Goal: Communication & Community: Answer question/provide support

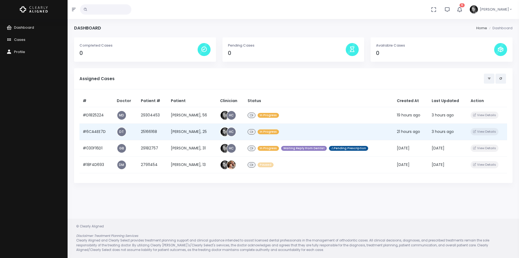
click at [97, 131] on td "#6CA4EE7D" at bounding box center [97, 131] width 34 height 17
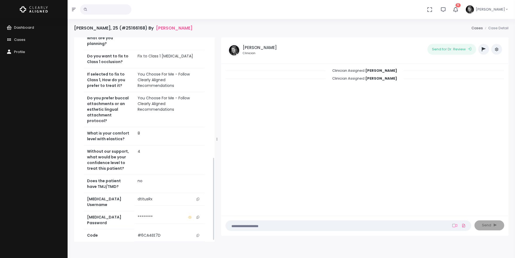
scroll to position [297, 0]
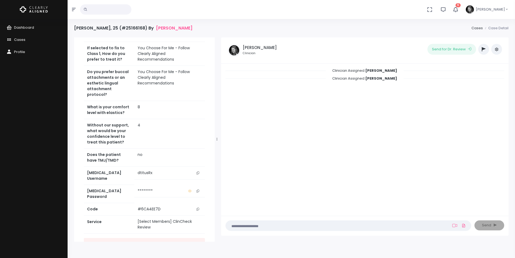
click at [197, 171] on icon "scrollable content" at bounding box center [198, 172] width 3 height 3
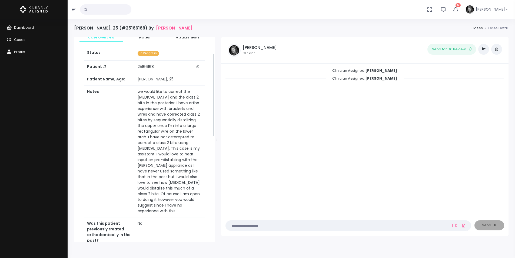
scroll to position [0, 0]
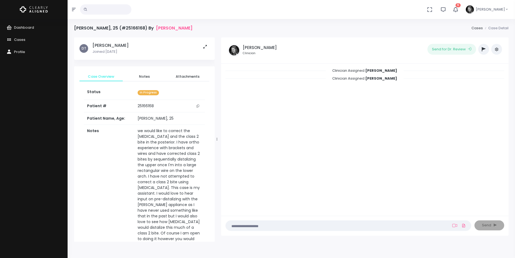
click at [199, 106] on icon "scrollable content" at bounding box center [198, 105] width 3 height 3
click at [482, 50] on icon "button" at bounding box center [484, 49] width 4 height 4
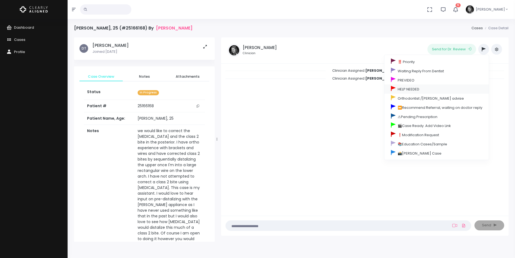
drag, startPoint x: 409, startPoint y: 90, endPoint x: 407, endPoint y: 88, distance: 3.5
click at [409, 90] on link "HELP NEEDED" at bounding box center [437, 88] width 104 height 9
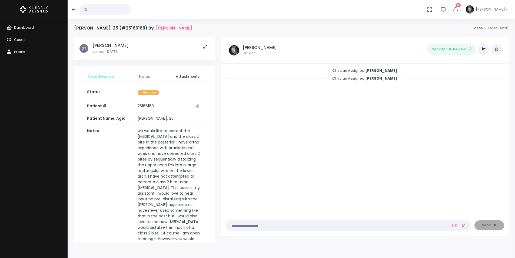
click at [146, 75] on span "Notes" at bounding box center [144, 76] width 35 height 5
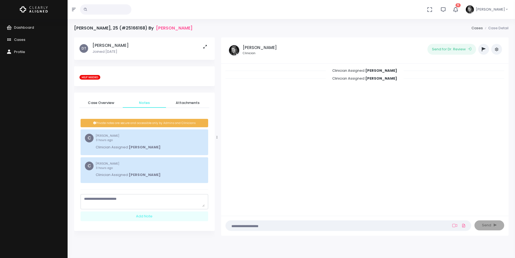
click at [150, 201] on textarea "scrollable content" at bounding box center [144, 201] width 121 height 11
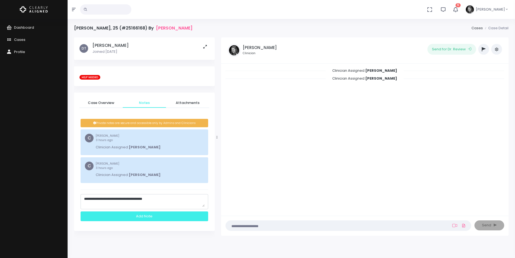
type textarea "**********"
click at [152, 219] on div "Add Note" at bounding box center [145, 216] width 128 height 10
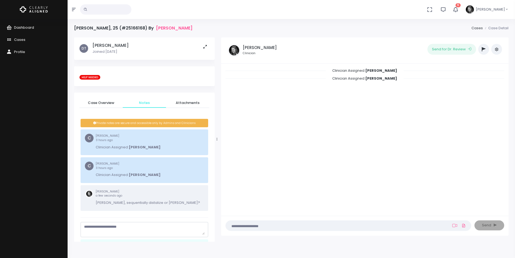
click at [24, 27] on span "Dashboard" at bounding box center [24, 27] width 20 height 5
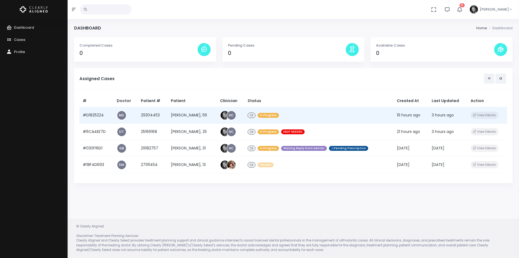
click at [99, 116] on td "#D1825224" at bounding box center [97, 115] width 34 height 17
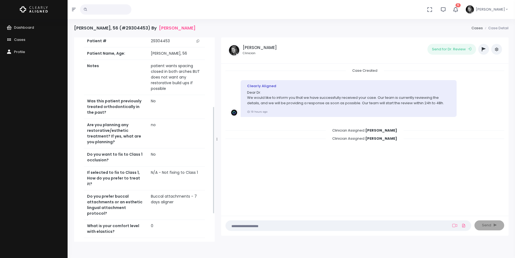
scroll to position [184, 0]
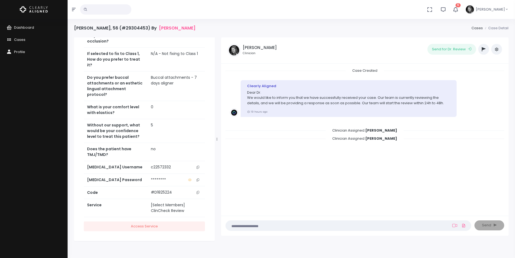
click at [198, 166] on icon "scrollable content" at bounding box center [198, 167] width 3 height 3
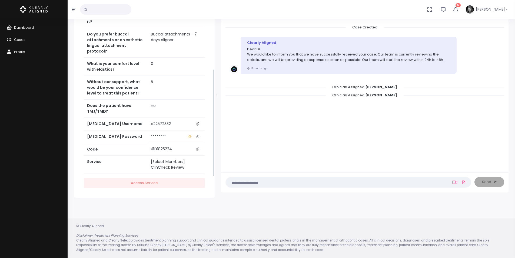
scroll to position [0, 0]
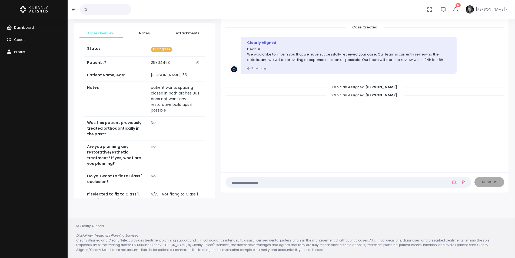
click at [200, 63] on button "scrollable content" at bounding box center [198, 63] width 8 height 6
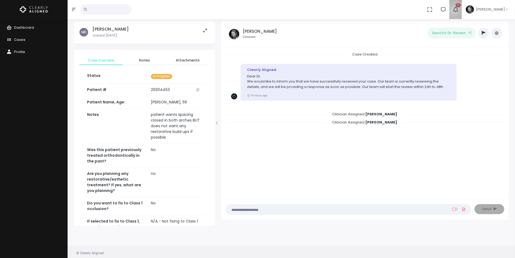
click at [459, 11] on icon "button" at bounding box center [456, 9] width 6 height 6
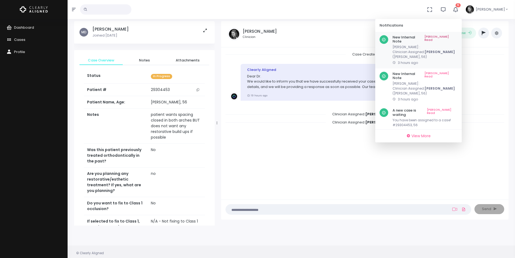
click at [451, 36] on link "[PERSON_NAME] Read" at bounding box center [441, 39] width 33 height 8
click at [453, 37] on link "[PERSON_NAME] Read" at bounding box center [441, 39] width 33 height 8
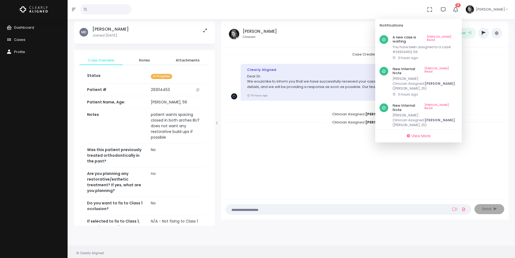
click at [453, 37] on link "[PERSON_NAME] Read" at bounding box center [442, 39] width 31 height 8
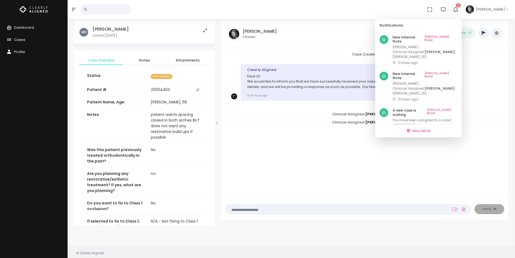
click at [453, 37] on link "[PERSON_NAME] Read" at bounding box center [441, 39] width 33 height 8
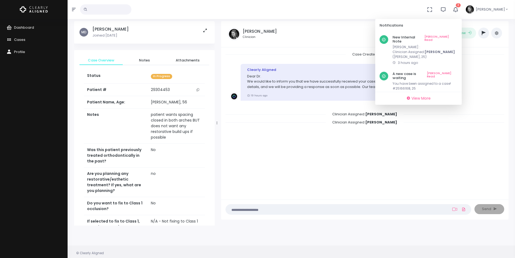
click at [453, 37] on link "[PERSON_NAME] Read" at bounding box center [441, 39] width 33 height 8
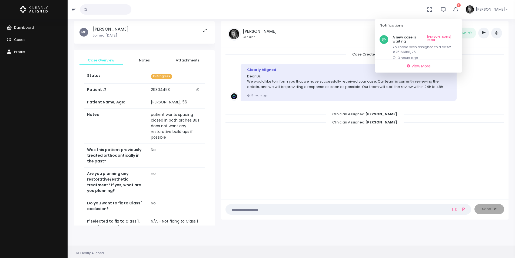
click at [453, 37] on link "[PERSON_NAME] Read" at bounding box center [442, 39] width 31 height 8
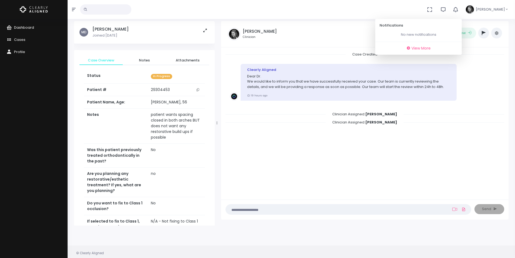
click at [27, 25] on span "Dashboard" at bounding box center [24, 27] width 20 height 5
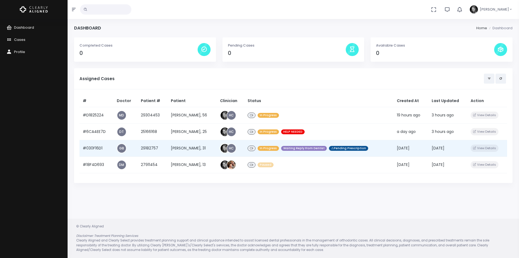
click at [96, 147] on td "#030F16D1" at bounding box center [97, 148] width 34 height 17
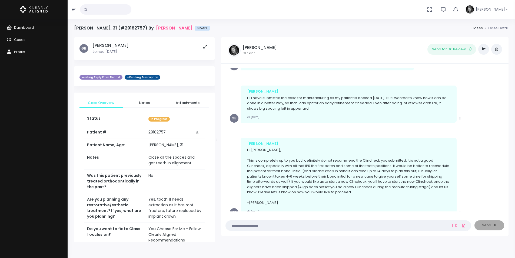
scroll to position [177, 0]
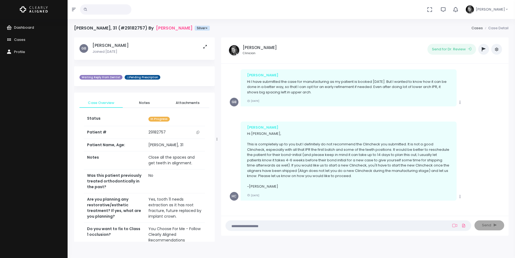
click at [31, 25] on span "Dashboard" at bounding box center [24, 27] width 20 height 5
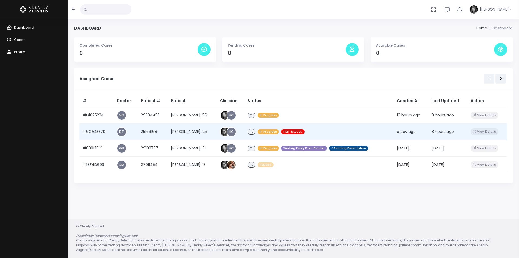
click at [95, 130] on td "#6CA4EE7D" at bounding box center [97, 131] width 34 height 17
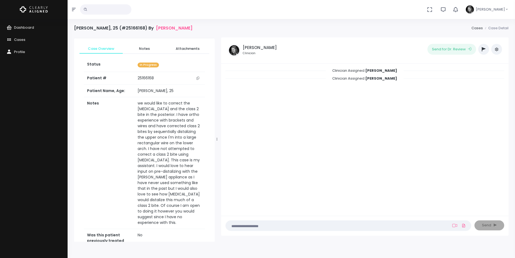
scroll to position [81, 0]
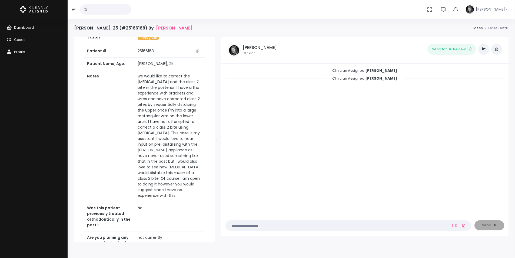
click at [486, 50] on button "button" at bounding box center [484, 49] width 11 height 11
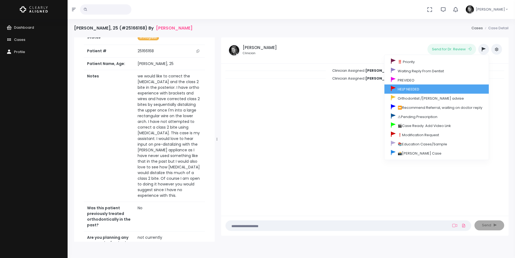
click at [409, 88] on link "HELP NEEDED" at bounding box center [437, 88] width 104 height 9
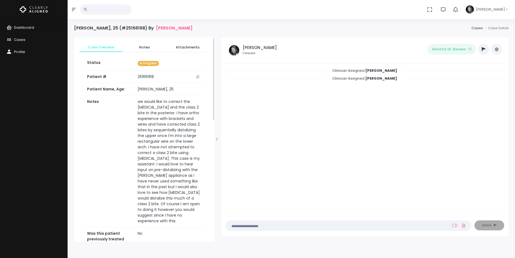
scroll to position [0, 0]
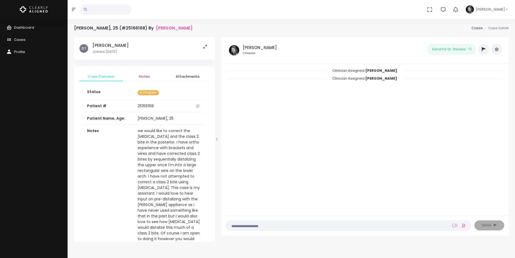
click at [150, 74] on span "Notes" at bounding box center [144, 76] width 35 height 5
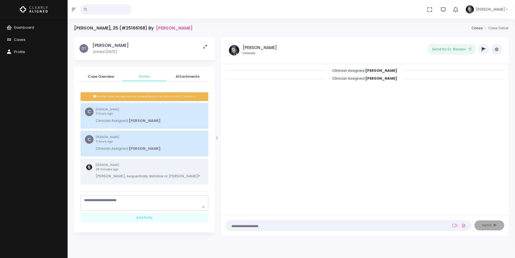
click at [159, 170] on small "[PERSON_NAME] 38 minutes ago" at bounding box center [148, 167] width 104 height 8
click at [130, 206] on textarea "scrollable content" at bounding box center [144, 203] width 121 height 11
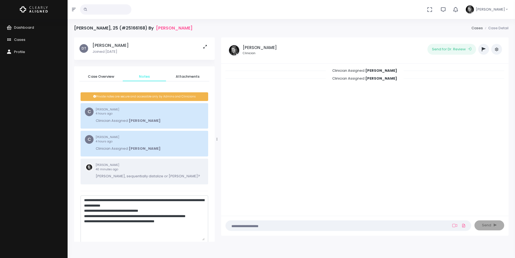
drag, startPoint x: 203, startPoint y: 207, endPoint x: 204, endPoint y: 239, distance: 32.2
click at [204, 239] on textarea "**********" at bounding box center [144, 219] width 121 height 43
click at [99, 210] on textarea "**********" at bounding box center [144, 219] width 121 height 43
click at [84, 221] on textarea "**********" at bounding box center [144, 219] width 121 height 43
click at [181, 226] on textarea "**********" at bounding box center [144, 219] width 121 height 43
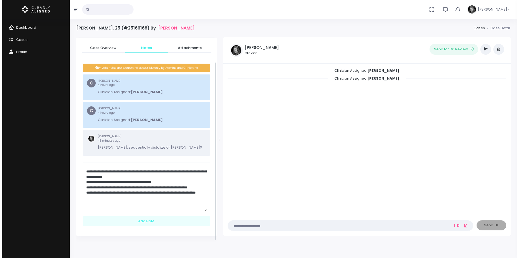
scroll to position [29, 0]
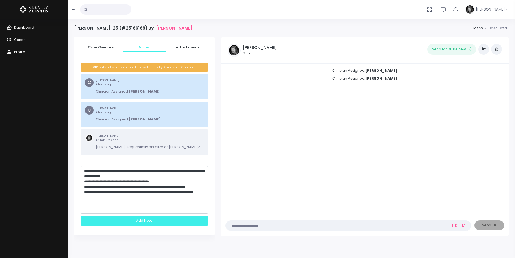
type textarea "**********"
click at [167, 220] on div "Add Note" at bounding box center [145, 221] width 128 height 10
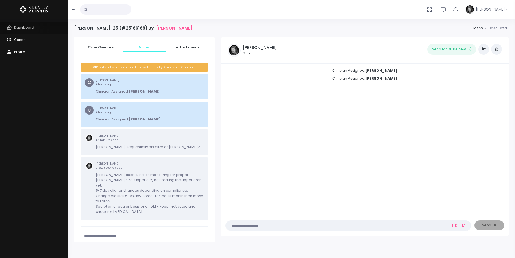
click at [25, 28] on span "Dashboard" at bounding box center [24, 27] width 20 height 5
